Goal: Transaction & Acquisition: Purchase product/service

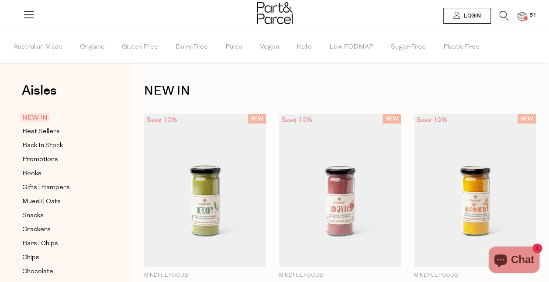
click at [503, 12] on icon at bounding box center [504, 16] width 9 height 10
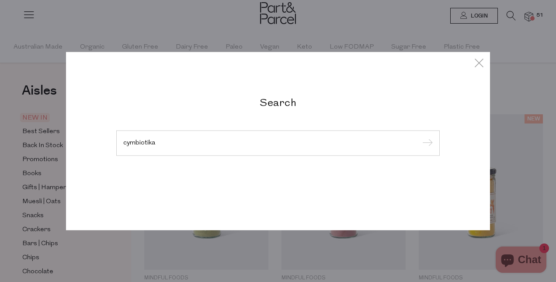
type input "cymbiotika"
click at [420, 137] on input "submit" at bounding box center [426, 143] width 13 height 13
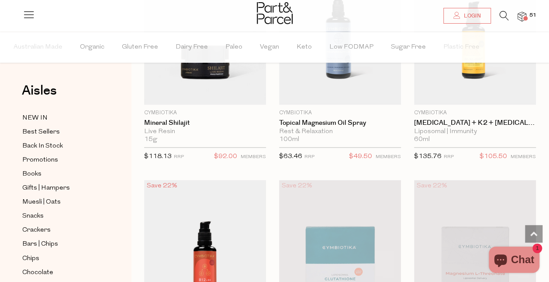
scroll to position [304, 0]
